Goal: Task Accomplishment & Management: Complete application form

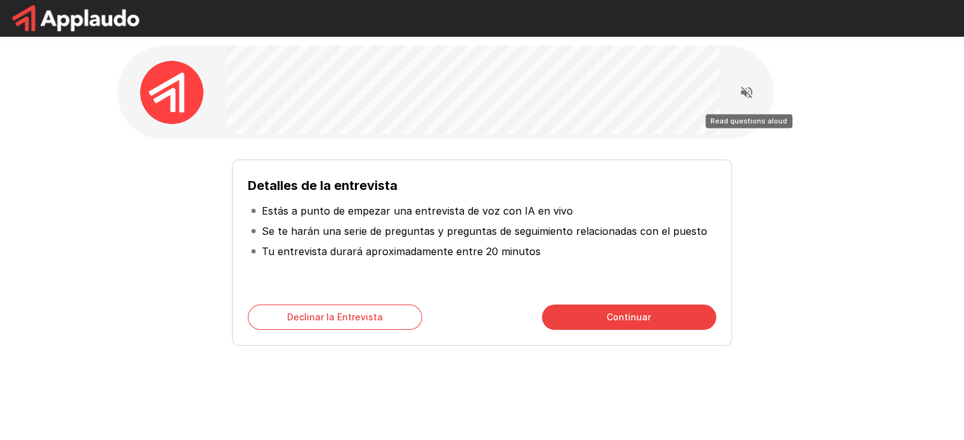
click at [748, 87] on icon "Read questions aloud" at bounding box center [746, 92] width 11 height 11
click at [606, 318] on button "Continuar" at bounding box center [629, 317] width 174 height 25
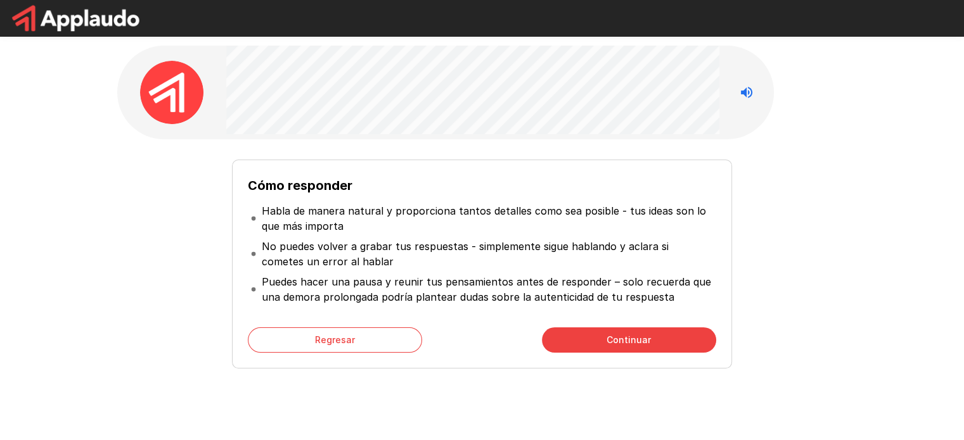
click at [626, 337] on button "Continuar" at bounding box center [629, 340] width 174 height 25
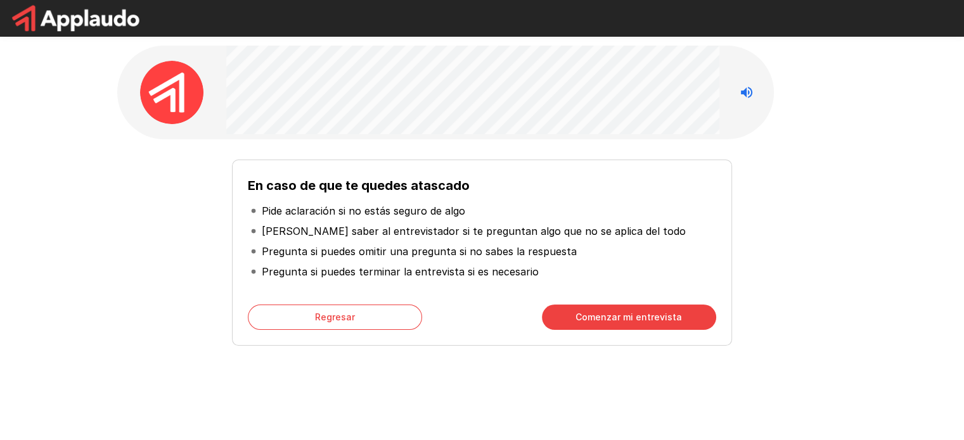
click at [607, 321] on button "Comenzar mi entrevista" at bounding box center [629, 317] width 174 height 25
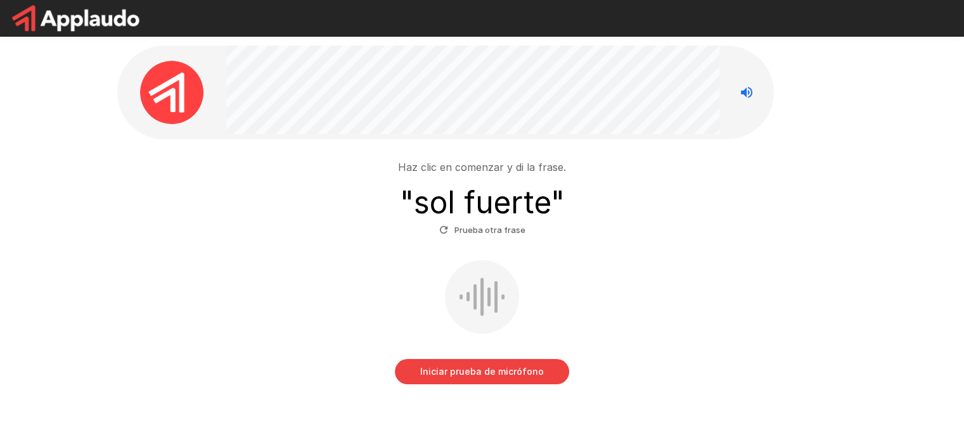
click at [472, 367] on button "Iniciar prueba de micrófono" at bounding box center [482, 371] width 174 height 25
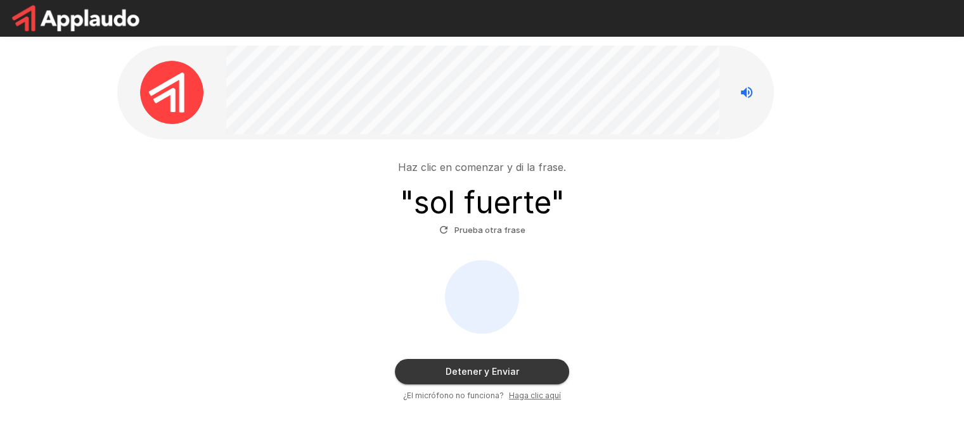
click at [489, 370] on button "Detener y Enviar" at bounding box center [482, 371] width 174 height 25
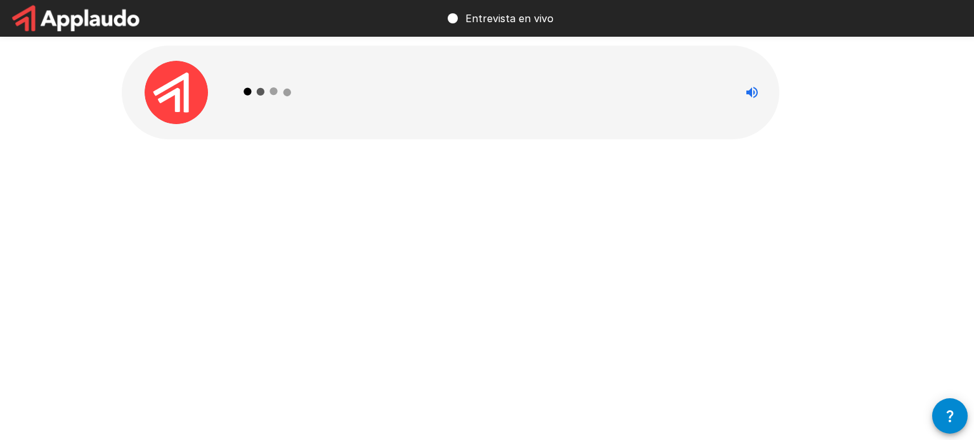
click at [184, 100] on img at bounding box center [176, 92] width 63 height 63
click at [435, 187] on div at bounding box center [486, 120] width 761 height 241
drag, startPoint x: 261, startPoint y: 103, endPoint x: 221, endPoint y: 110, distance: 41.3
click at [261, 103] on icon at bounding box center [268, 92] width 74 height 74
click at [193, 103] on img at bounding box center [176, 92] width 63 height 63
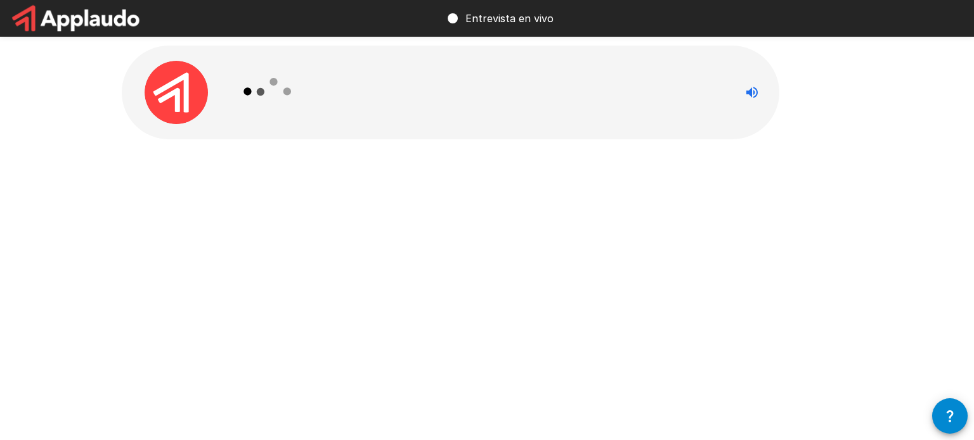
click at [434, 219] on div at bounding box center [486, 120] width 761 height 241
click at [451, 20] on circle at bounding box center [452, 18] width 10 height 10
click at [543, 219] on div at bounding box center [486, 120] width 761 height 241
click at [755, 96] on icon "Stop reading questions aloud" at bounding box center [751, 92] width 15 height 15
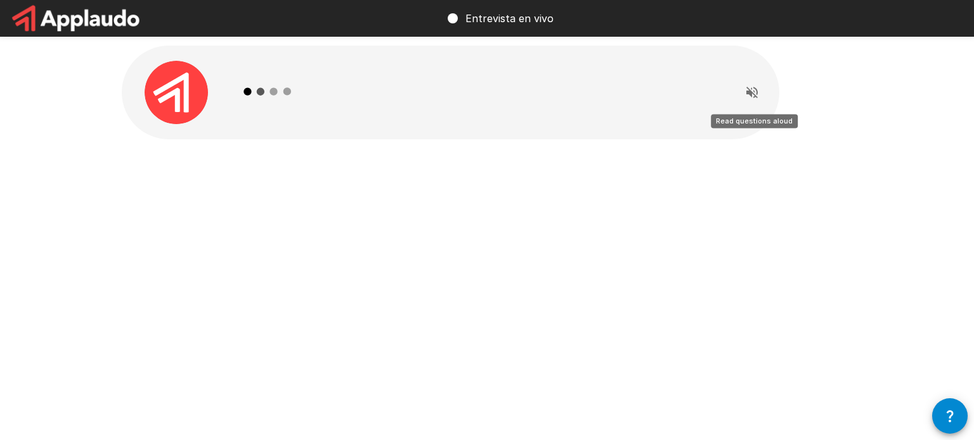
click at [755, 96] on icon "Read questions aloud" at bounding box center [751, 92] width 11 height 11
click at [671, 295] on div "Entrevista en vivo" at bounding box center [487, 220] width 974 height 440
click at [443, 272] on div "Entrevista en vivo" at bounding box center [487, 220] width 974 height 440
click at [462, 241] on div "Entrevista en vivo" at bounding box center [487, 220] width 974 height 440
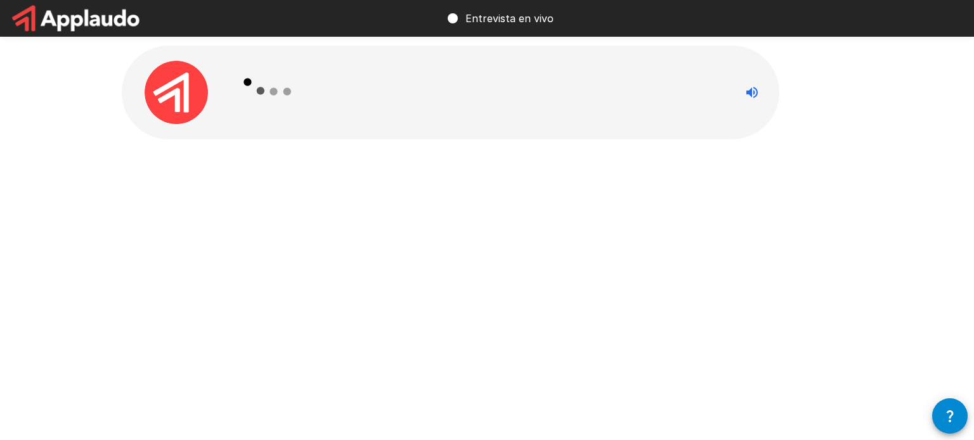
click at [462, 241] on div "Entrevista en vivo" at bounding box center [487, 220] width 974 height 440
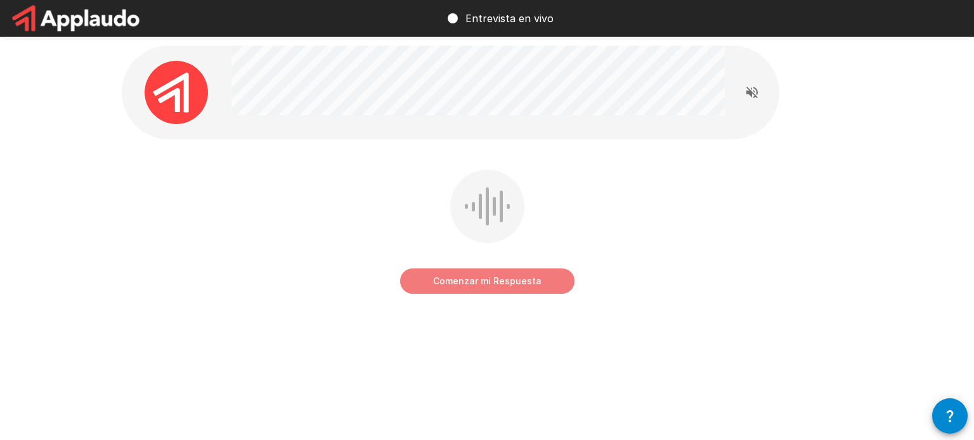
click at [491, 282] on button "Comenzar mi Respuesta" at bounding box center [487, 281] width 174 height 25
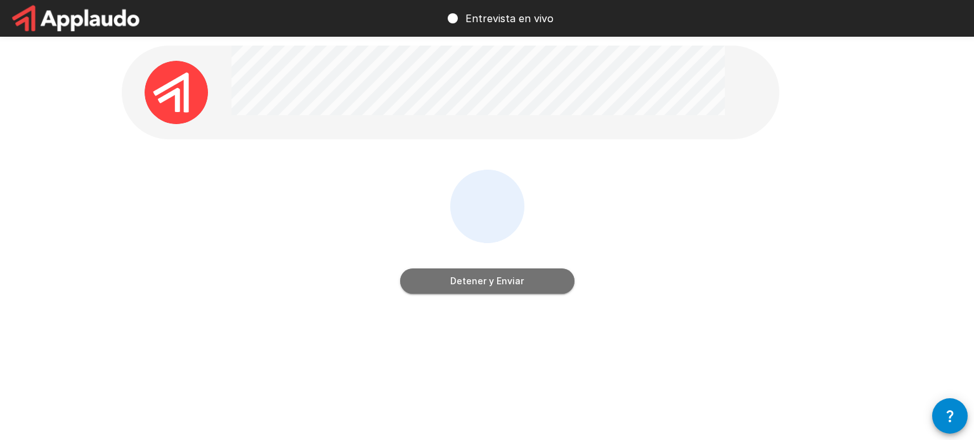
click at [538, 277] on button "Detener y Enviar" at bounding box center [487, 281] width 174 height 25
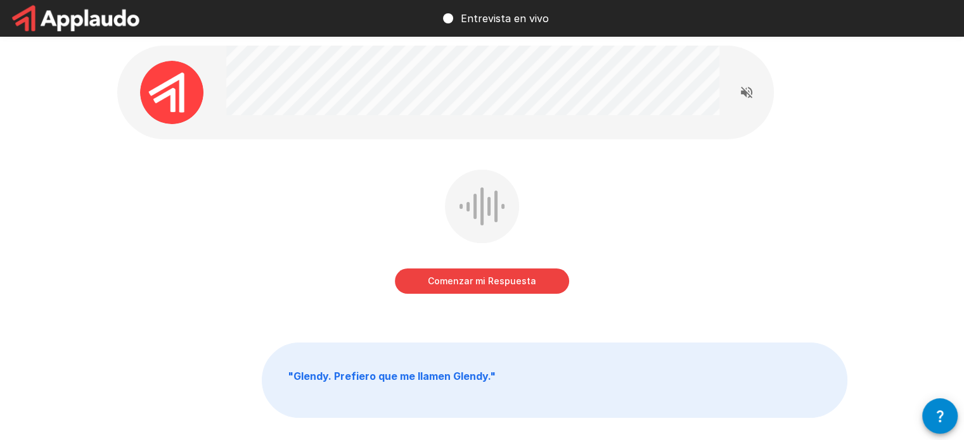
click at [494, 281] on button "Comenzar mi Respuesta" at bounding box center [482, 281] width 174 height 25
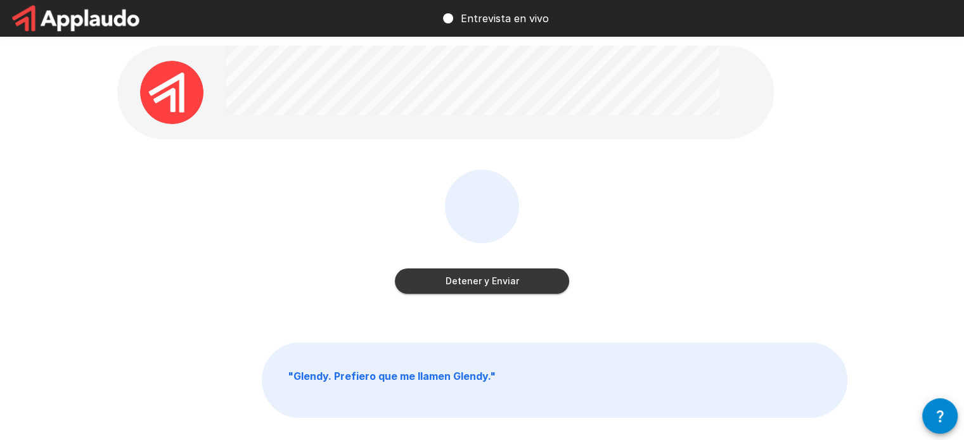
click at [489, 278] on button "Detener y Enviar" at bounding box center [482, 281] width 174 height 25
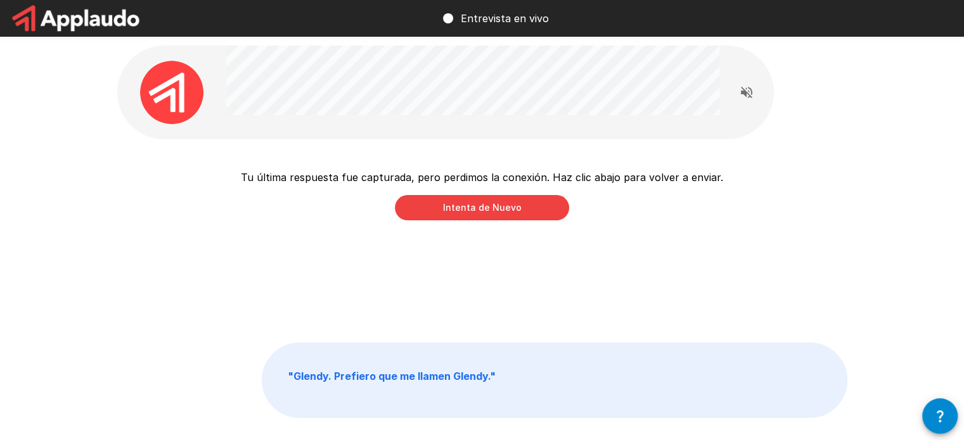
click at [497, 212] on button "Intenta de Nuevo" at bounding box center [482, 207] width 174 height 25
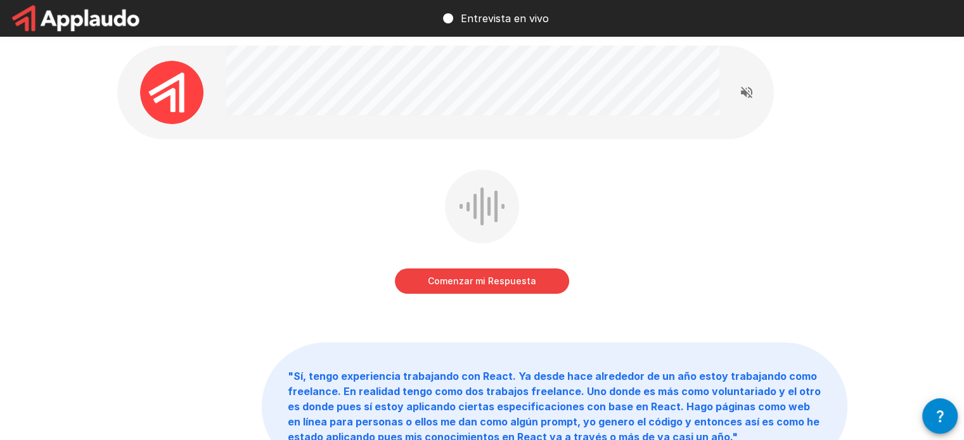
click at [463, 276] on button "Comenzar mi Respuesta" at bounding box center [482, 281] width 174 height 25
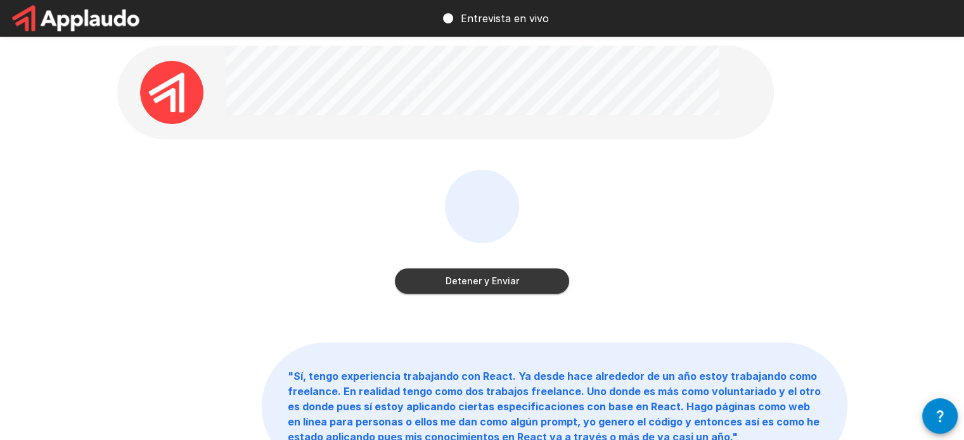
click at [489, 279] on button "Detener y Enviar" at bounding box center [482, 281] width 174 height 25
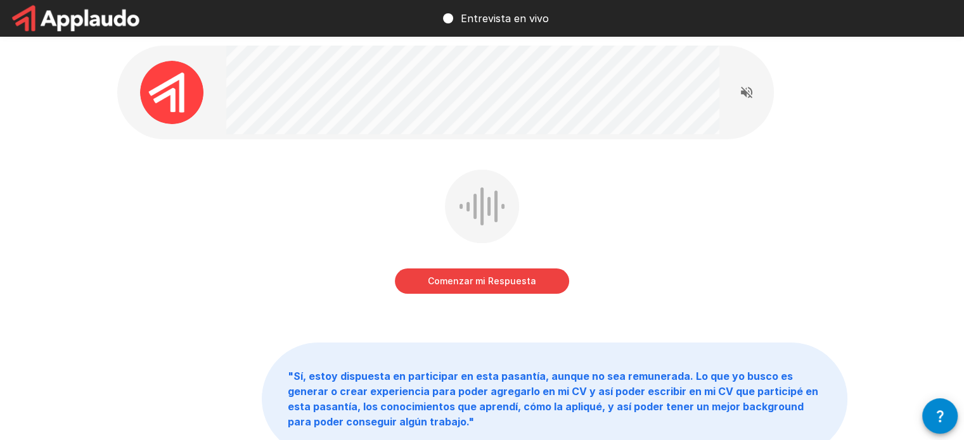
click at [489, 279] on button "Comenzar mi Respuesta" at bounding box center [482, 281] width 174 height 25
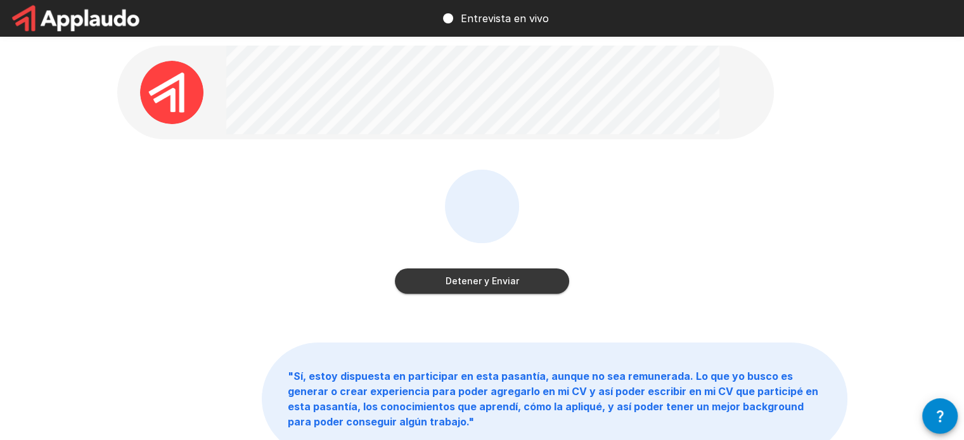
click at [489, 279] on button "Detener y Enviar" at bounding box center [482, 281] width 174 height 25
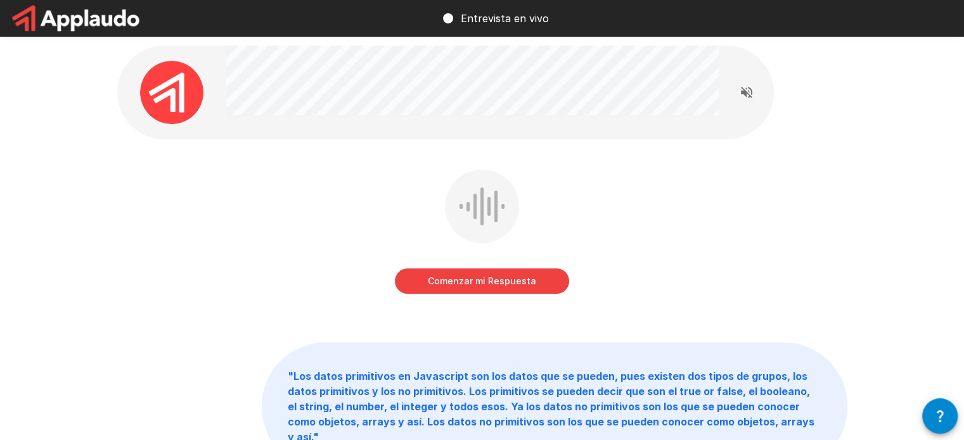
click at [489, 279] on button "Comenzar mi Respuesta" at bounding box center [482, 281] width 174 height 25
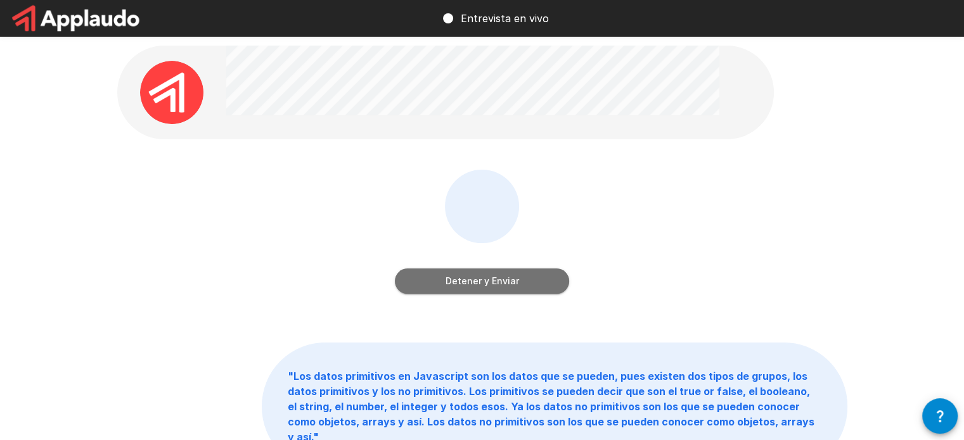
click at [489, 279] on button "Detener y Enviar" at bounding box center [482, 281] width 174 height 25
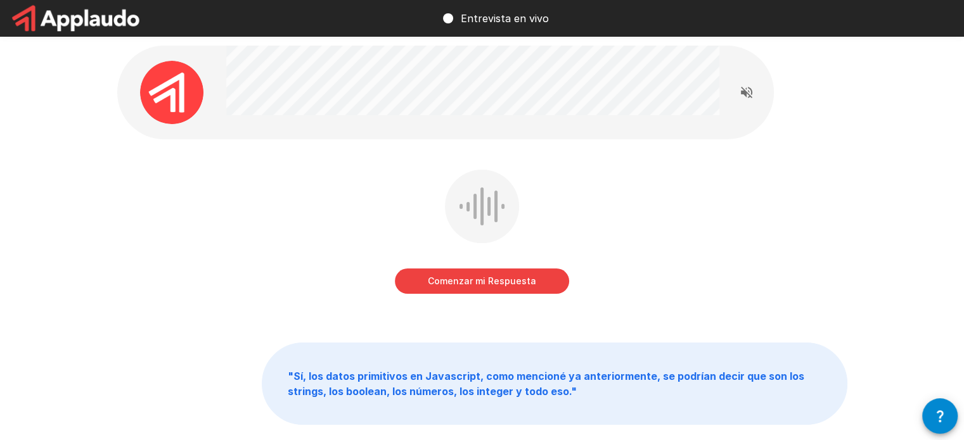
click at [489, 279] on button "Comenzar mi Respuesta" at bounding box center [482, 281] width 174 height 25
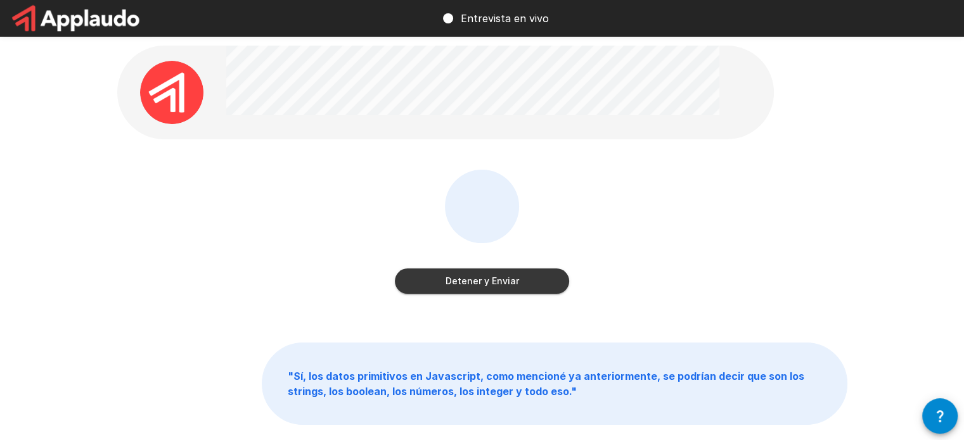
click at [489, 279] on button "Detener y Enviar" at bounding box center [482, 281] width 174 height 25
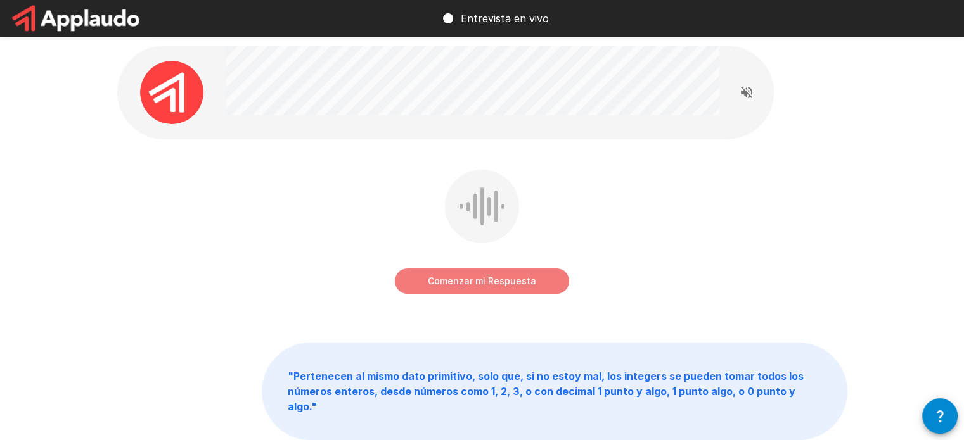
click at [489, 279] on button "Comenzar mi Respuesta" at bounding box center [482, 281] width 174 height 25
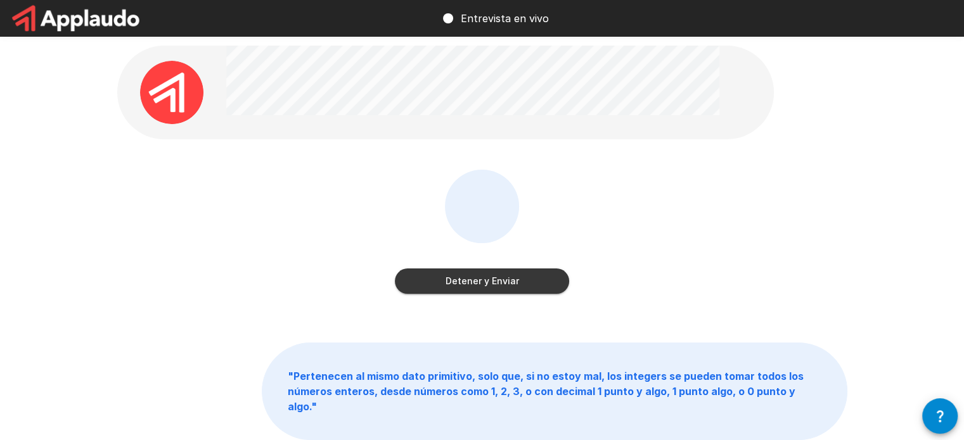
click at [489, 279] on button "Detener y Enviar" at bounding box center [482, 281] width 174 height 25
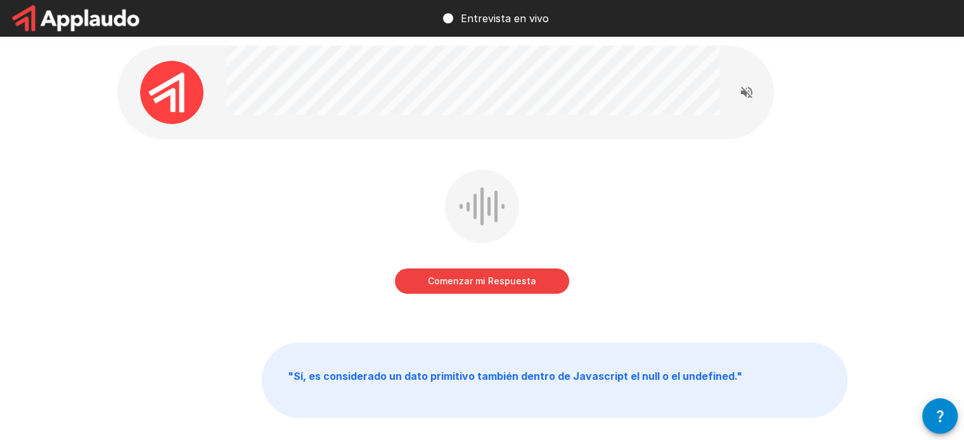
click at [489, 279] on button "Comenzar mi Respuesta" at bounding box center [482, 281] width 174 height 25
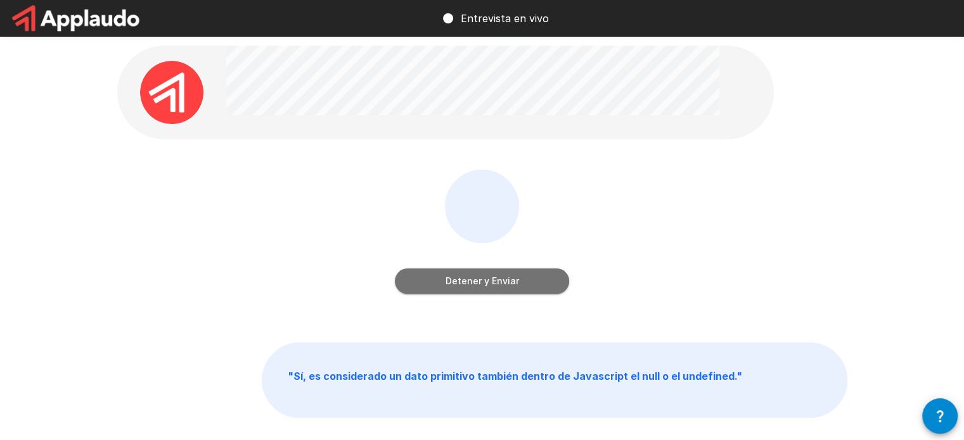
click at [489, 279] on button "Detener y Enviar" at bounding box center [482, 281] width 174 height 25
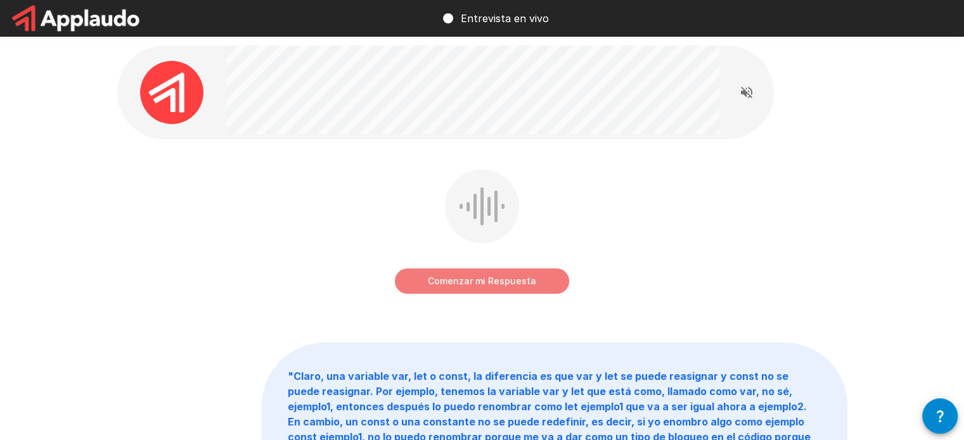
click at [489, 279] on button "Comenzar mi Respuesta" at bounding box center [482, 281] width 174 height 25
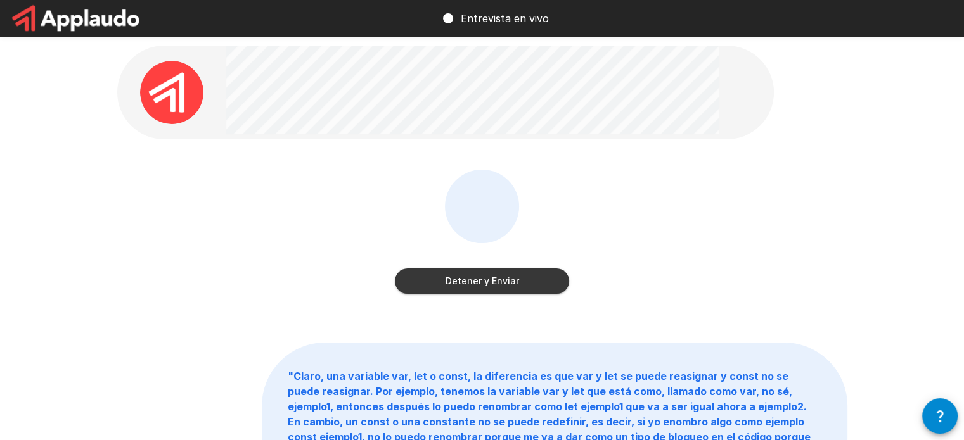
click at [489, 279] on button "Detener y Enviar" at bounding box center [482, 281] width 174 height 25
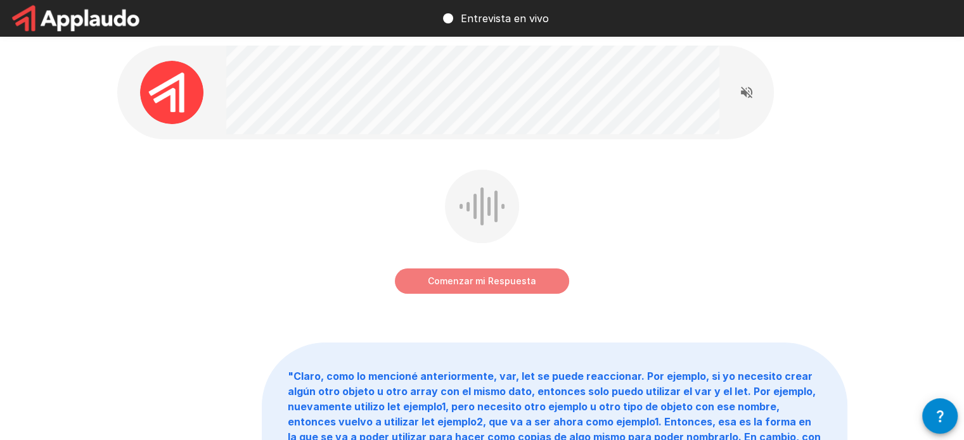
click at [489, 279] on button "Comenzar mi Respuesta" at bounding box center [482, 281] width 174 height 25
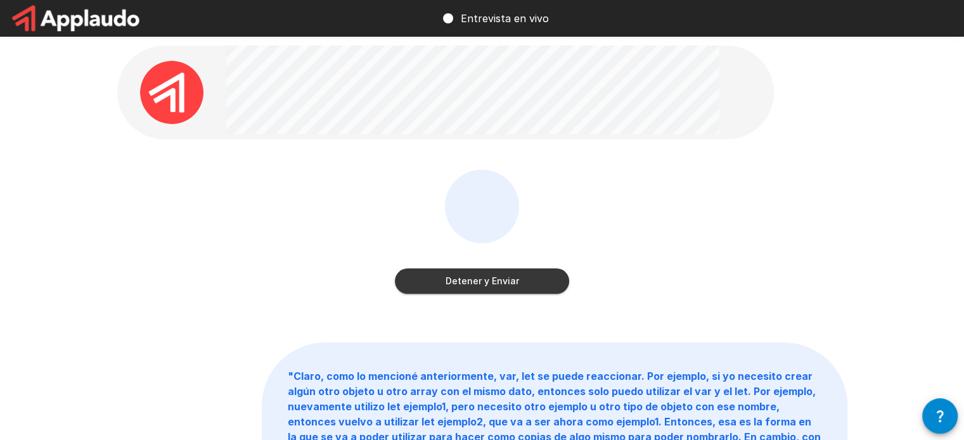
click at [489, 279] on button "Detener y Enviar" at bounding box center [482, 281] width 174 height 25
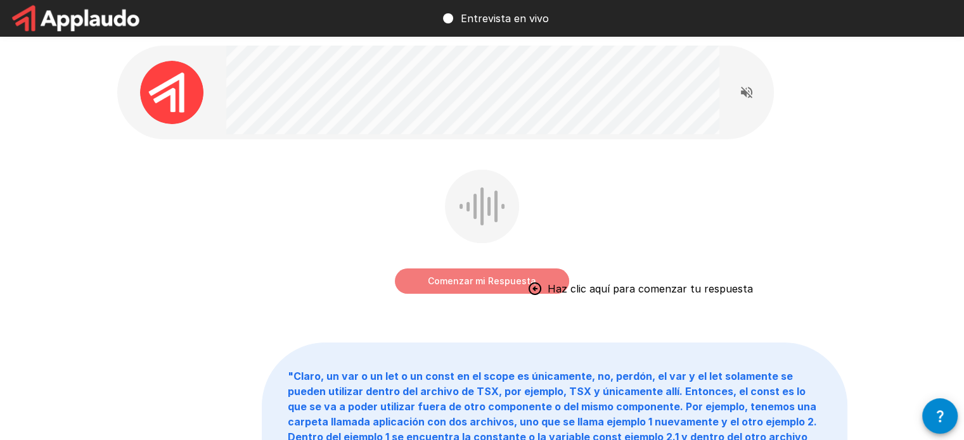
click at [466, 285] on button "Comenzar mi Respuesta" at bounding box center [482, 281] width 174 height 25
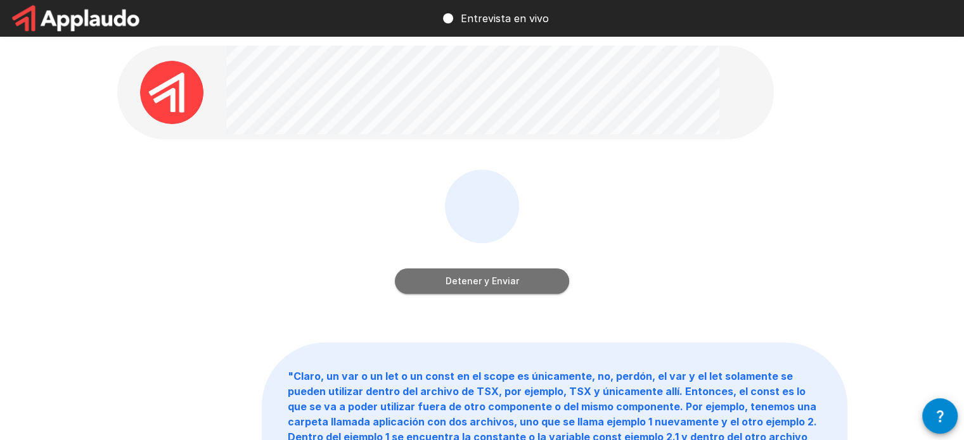
click at [483, 284] on button "Detener y Enviar" at bounding box center [482, 281] width 174 height 25
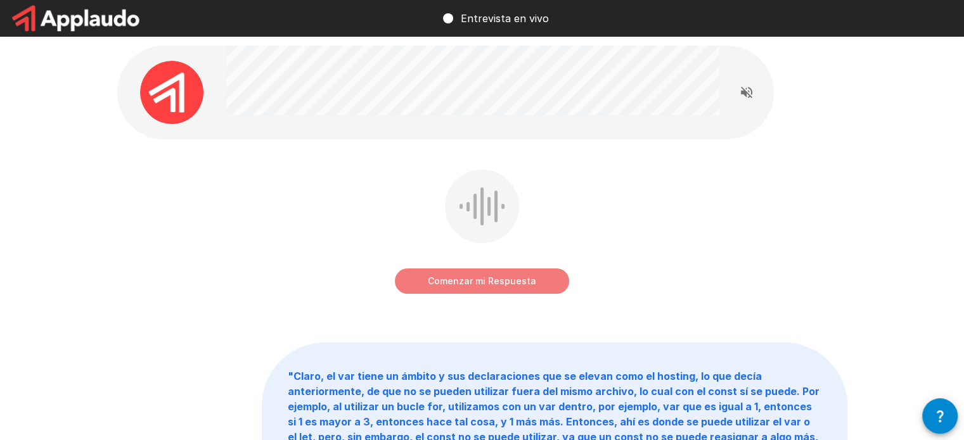
click at [483, 284] on button "Comenzar mi Respuesta" at bounding box center [482, 281] width 174 height 25
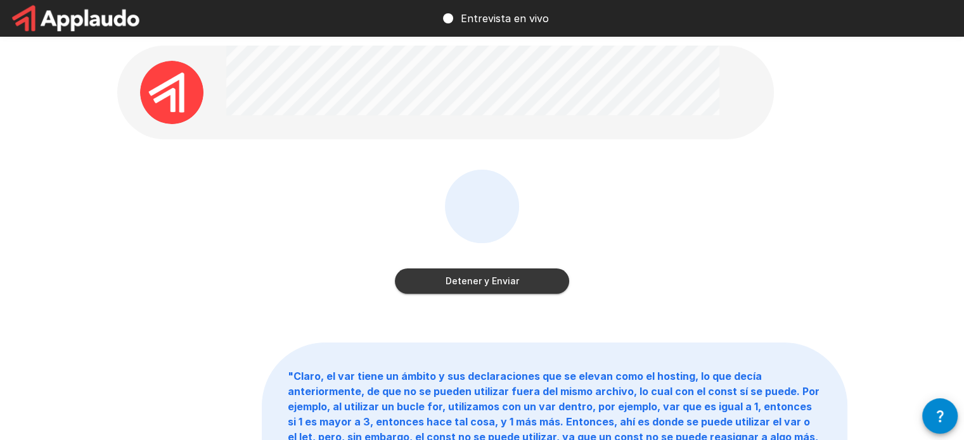
click at [515, 284] on button "Detener y Enviar" at bounding box center [482, 281] width 174 height 25
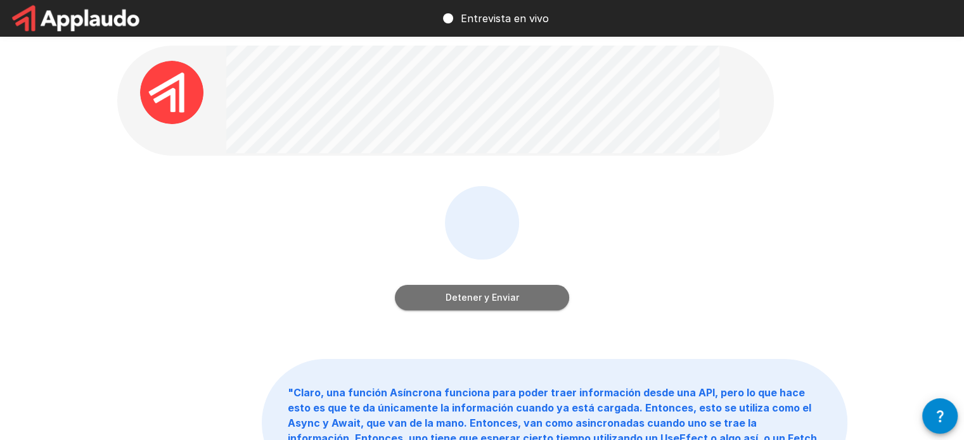
click at [487, 301] on button "Detener y Enviar" at bounding box center [482, 297] width 174 height 25
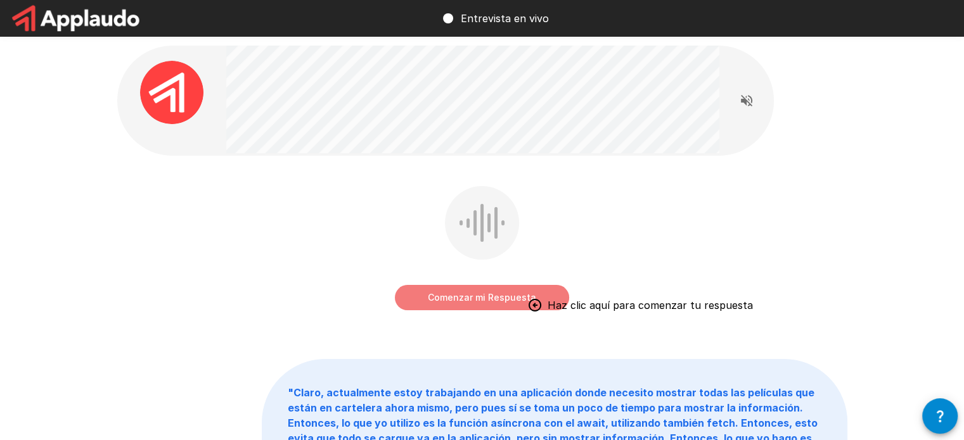
click at [457, 292] on button "Comenzar mi Respuesta" at bounding box center [482, 297] width 174 height 25
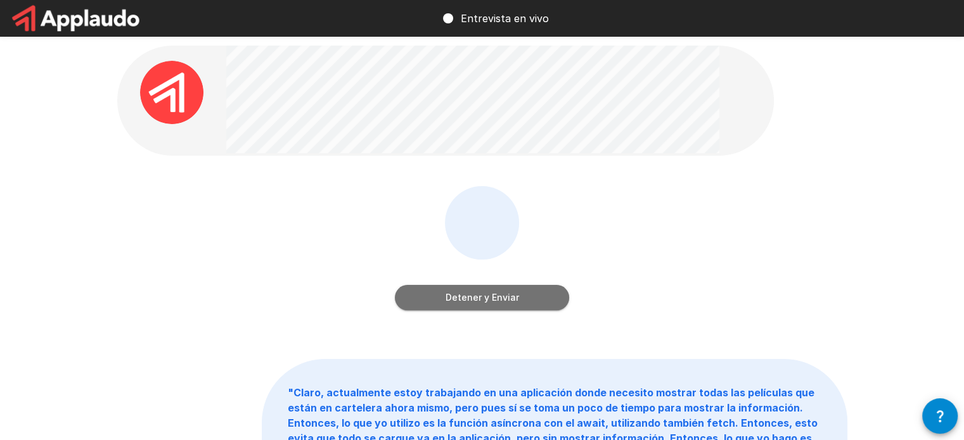
click at [477, 296] on button "Detener y Enviar" at bounding box center [482, 297] width 174 height 25
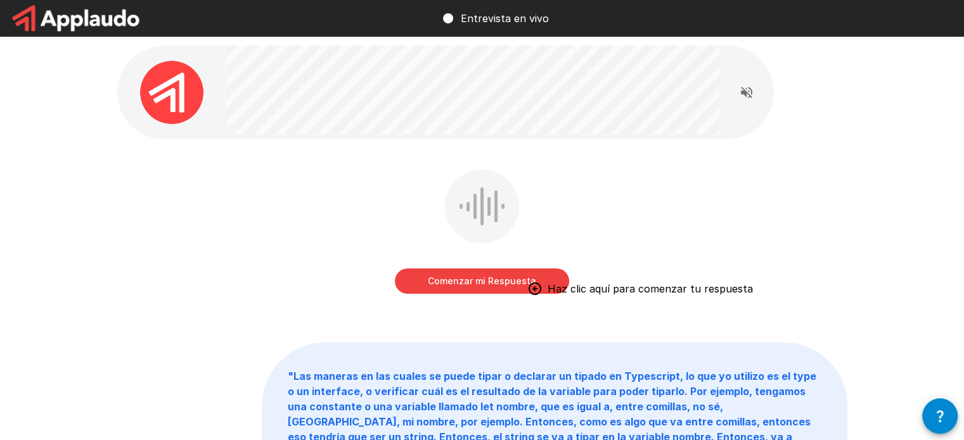
click at [461, 286] on button "Comenzar mi Respuesta" at bounding box center [482, 281] width 174 height 25
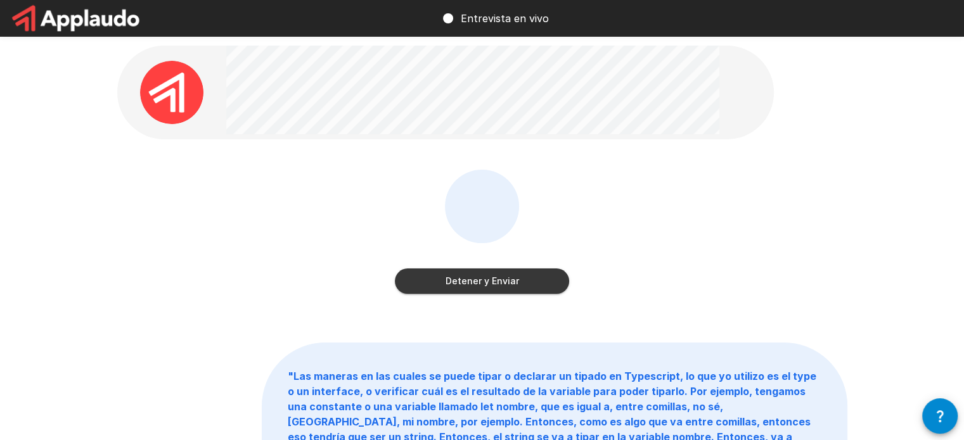
click at [492, 284] on button "Detener y Enviar" at bounding box center [482, 281] width 174 height 25
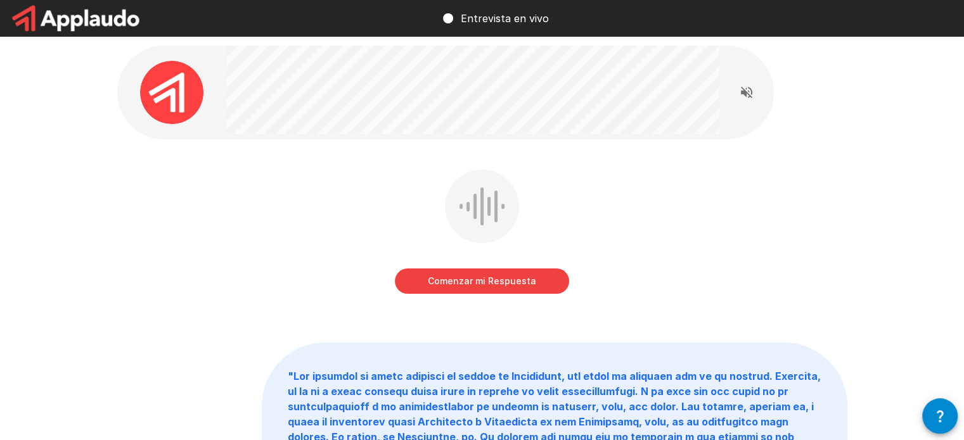
click at [470, 276] on button "Comenzar mi Respuesta" at bounding box center [482, 281] width 174 height 25
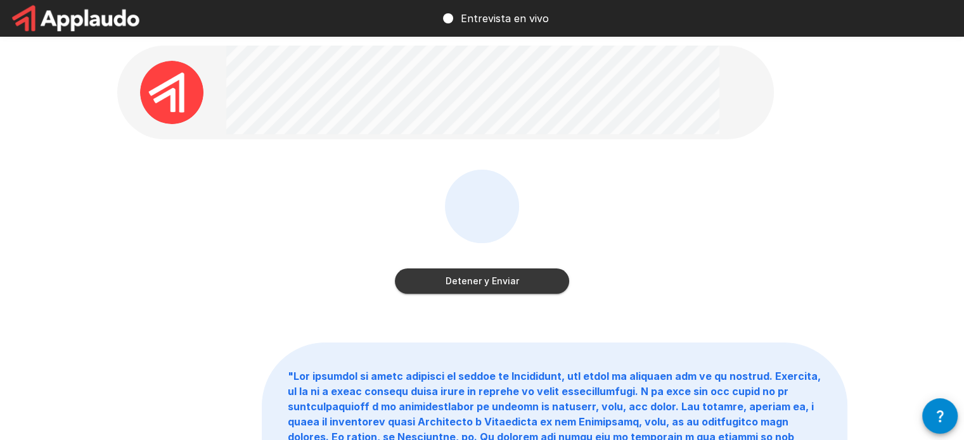
click at [487, 283] on button "Detener y Enviar" at bounding box center [482, 281] width 174 height 25
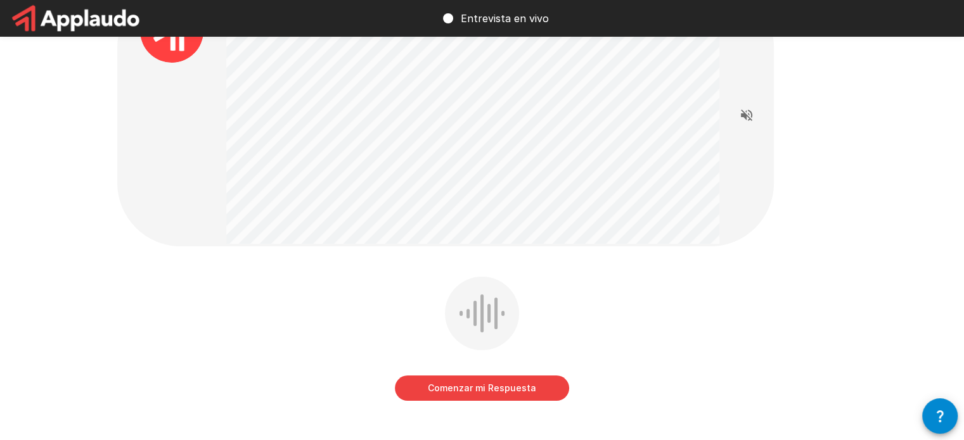
scroll to position [63, 0]
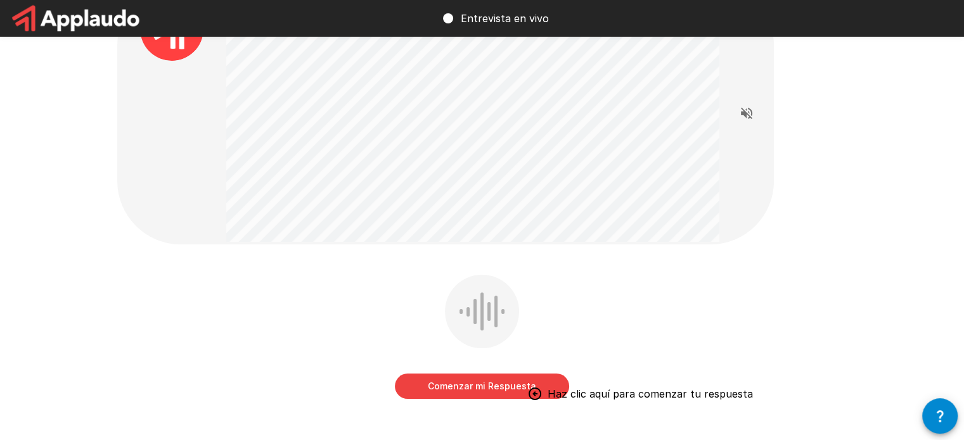
click at [499, 392] on button "Comenzar mi Respuesta" at bounding box center [482, 386] width 174 height 25
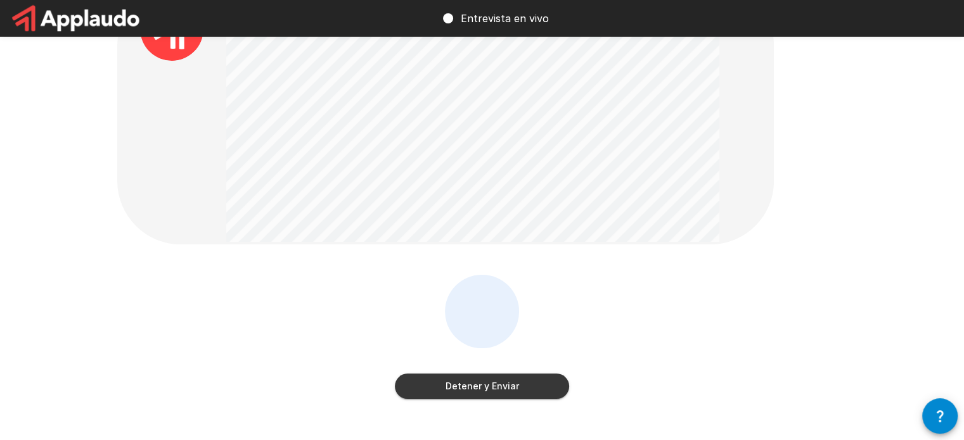
click at [494, 389] on button "Detener y Enviar" at bounding box center [482, 386] width 174 height 25
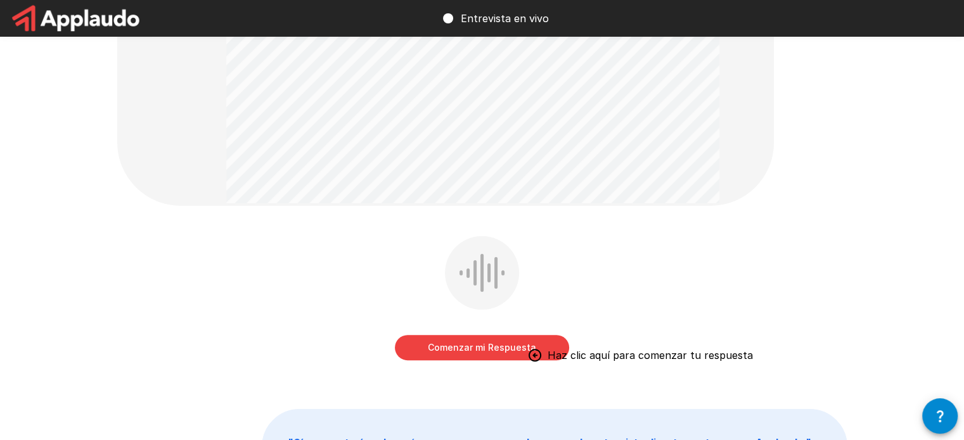
scroll to position [274, 0]
click at [454, 354] on button "Comenzar mi Respuesta" at bounding box center [482, 346] width 174 height 25
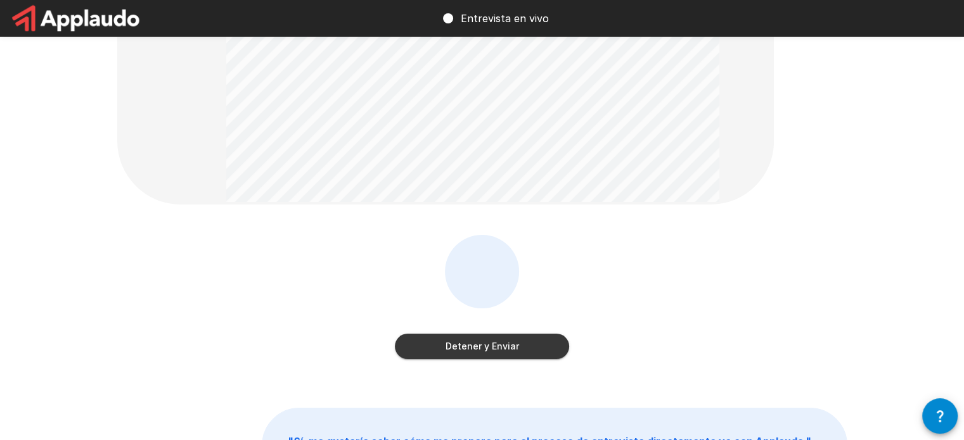
click at [472, 359] on div "Detener y Enviar" at bounding box center [482, 299] width 174 height 129
click at [476, 350] on button "Detener y Enviar" at bounding box center [482, 346] width 174 height 25
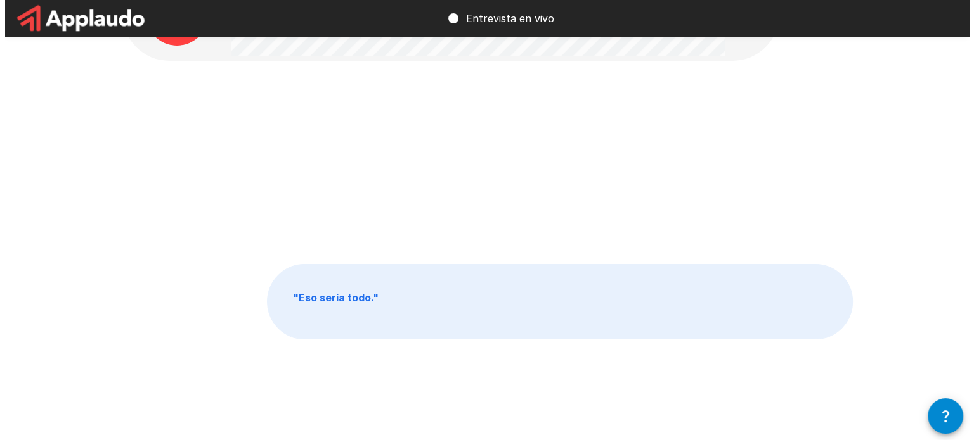
scroll to position [0, 0]
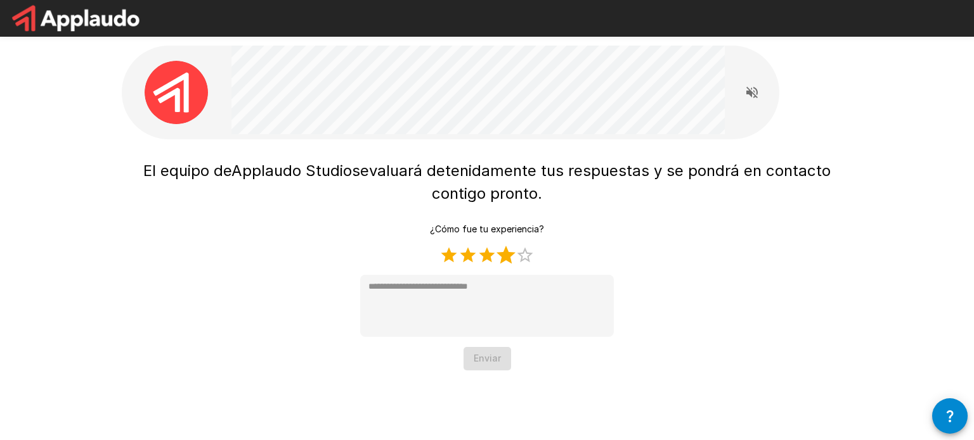
click at [520, 260] on label "5 Stars" at bounding box center [524, 255] width 19 height 19
type textarea "*"
click at [491, 363] on button "Enviar" at bounding box center [487, 358] width 48 height 23
